Goal: Information Seeking & Learning: Learn about a topic

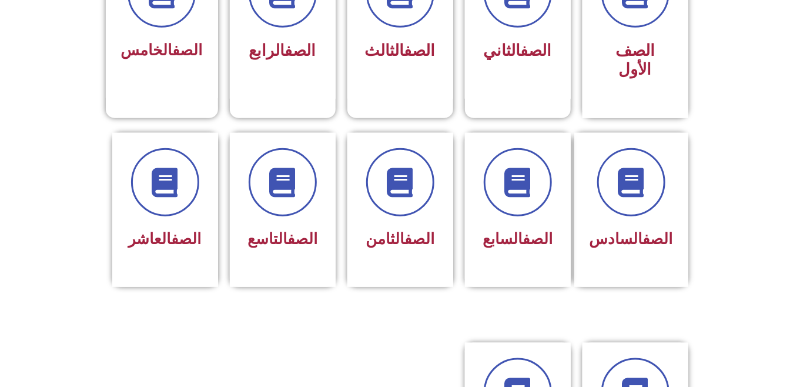
scroll to position [389, 0]
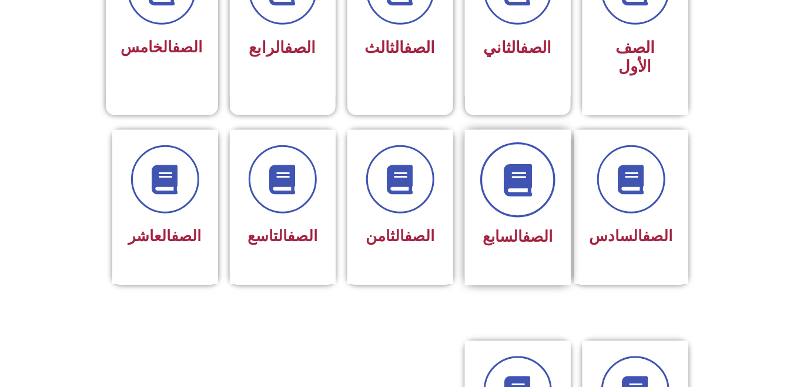
click at [502, 184] on span at bounding box center [517, 179] width 75 height 75
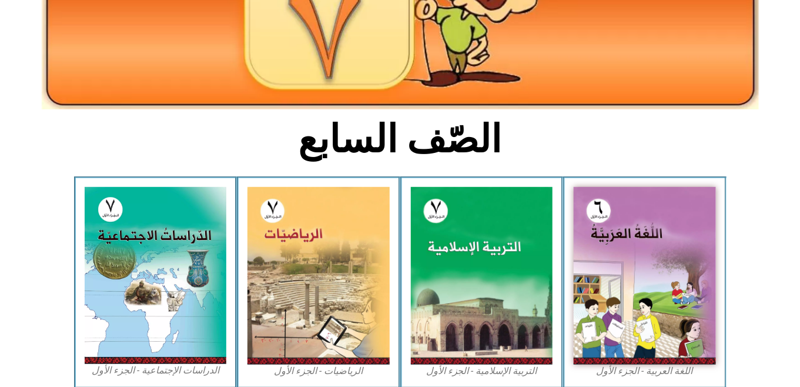
scroll to position [212, 0]
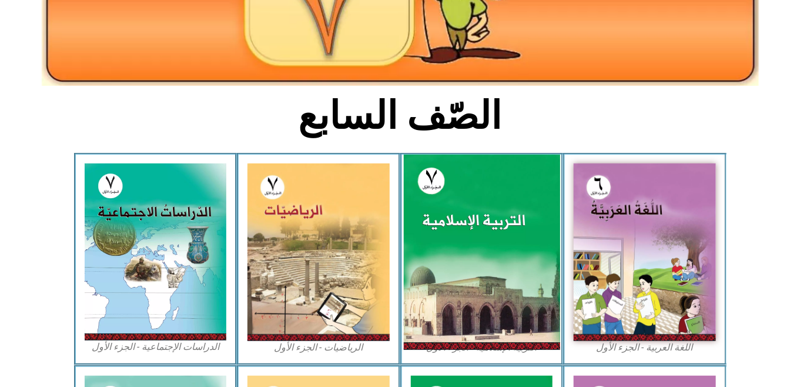
click at [413, 263] on img at bounding box center [481, 252] width 156 height 195
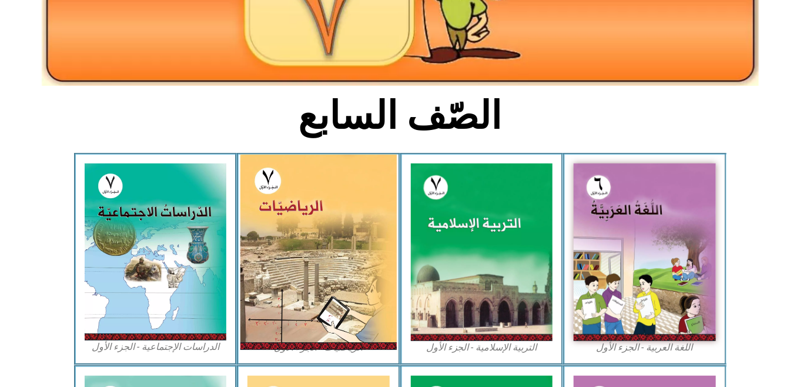
click at [309, 170] on img at bounding box center [318, 252] width 156 height 195
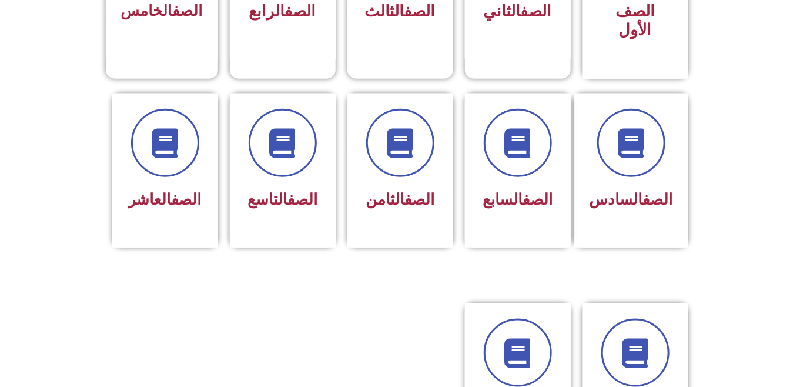
scroll to position [420, 0]
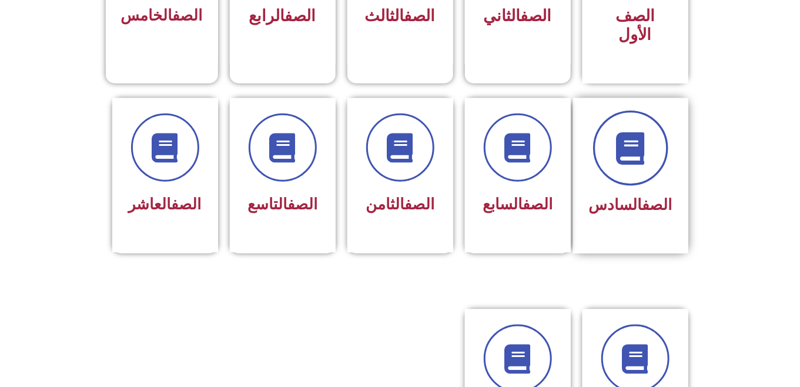
click at [626, 148] on span at bounding box center [630, 148] width 75 height 75
click at [527, 196] on link "الصف" at bounding box center [538, 205] width 30 height 18
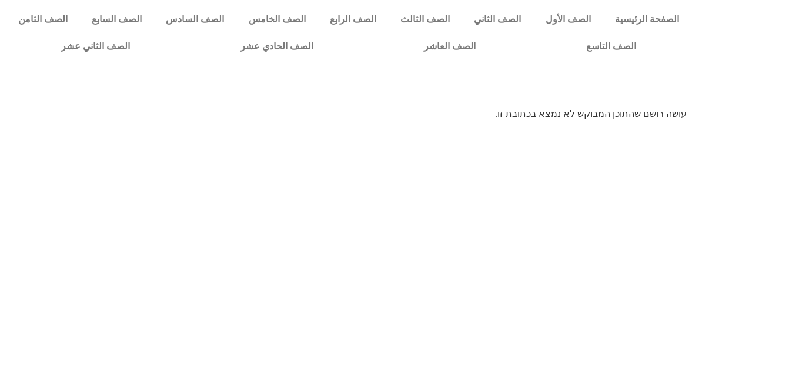
click at [542, 119] on p "עושה רושם שהתוכן המבוקש לא נמצא בכתובת זו." at bounding box center [404, 114] width 564 height 14
click at [153, 14] on link "الصف السابع" at bounding box center [116, 19] width 74 height 27
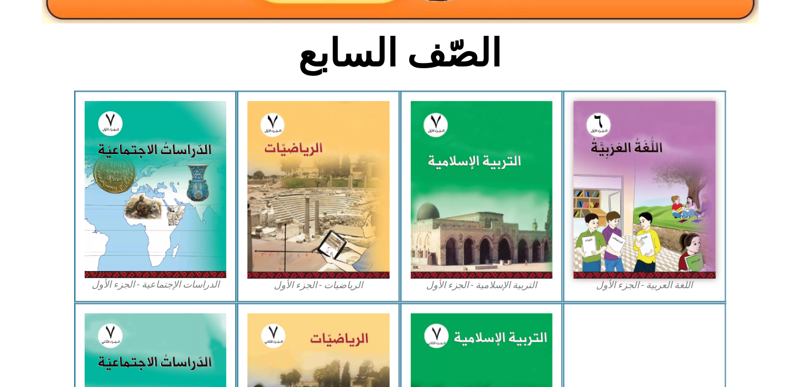
scroll to position [279, 0]
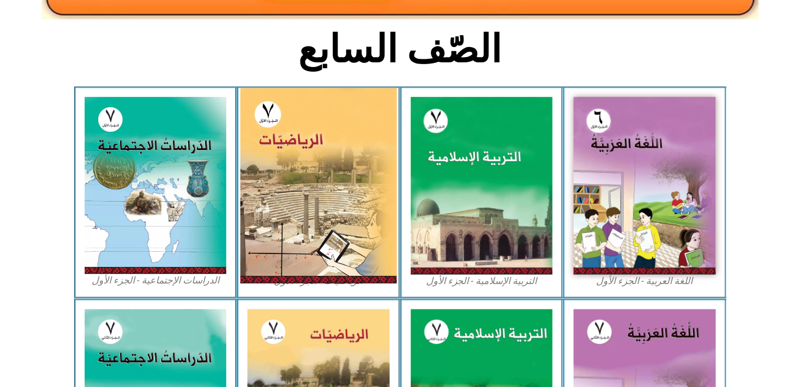
click at [325, 176] on img at bounding box center [318, 185] width 156 height 195
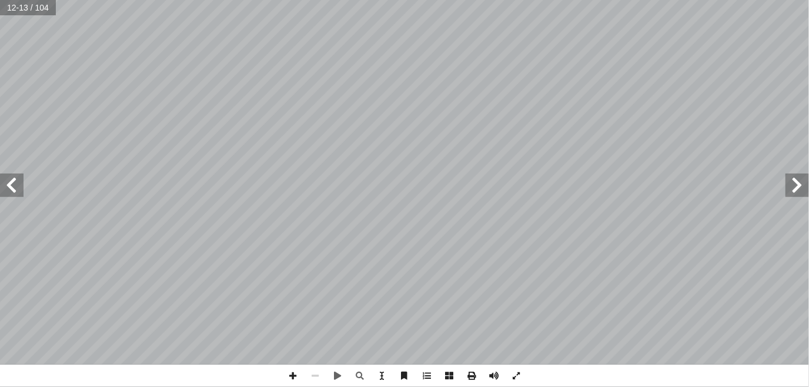
click at [14, 189] on span at bounding box center [12, 185] width 24 height 24
click at [13, 185] on span at bounding box center [12, 185] width 24 height 24
click at [11, 178] on span at bounding box center [12, 185] width 24 height 24
click at [808, 184] on span at bounding box center [798, 185] width 24 height 24
click at [6, 190] on span at bounding box center [12, 185] width 24 height 24
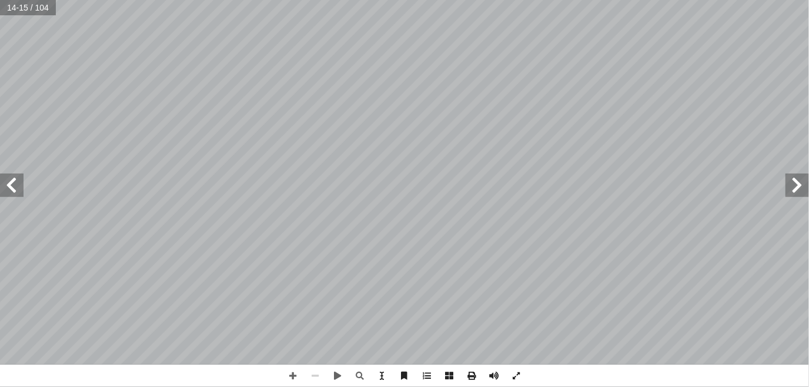
click at [6, 190] on span at bounding box center [12, 185] width 24 height 24
